Goal: Browse casually: Explore the website without a specific task or goal

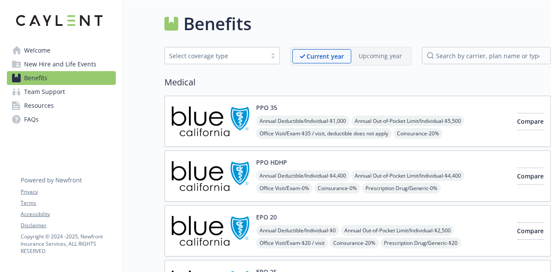
scroll to position [182, 1]
